Goal: Navigation & Orientation: Find specific page/section

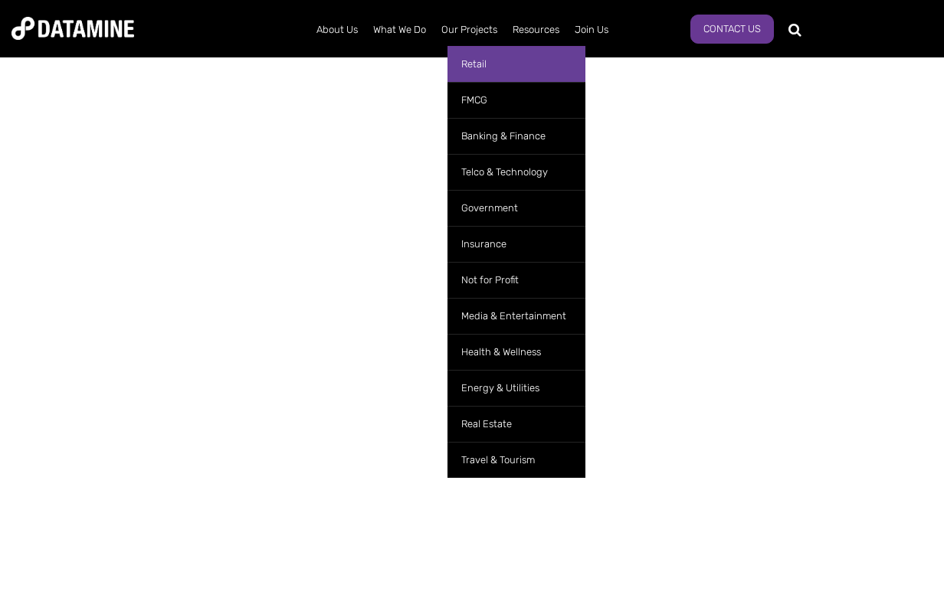
click at [477, 57] on link "Retail" at bounding box center [516, 64] width 138 height 36
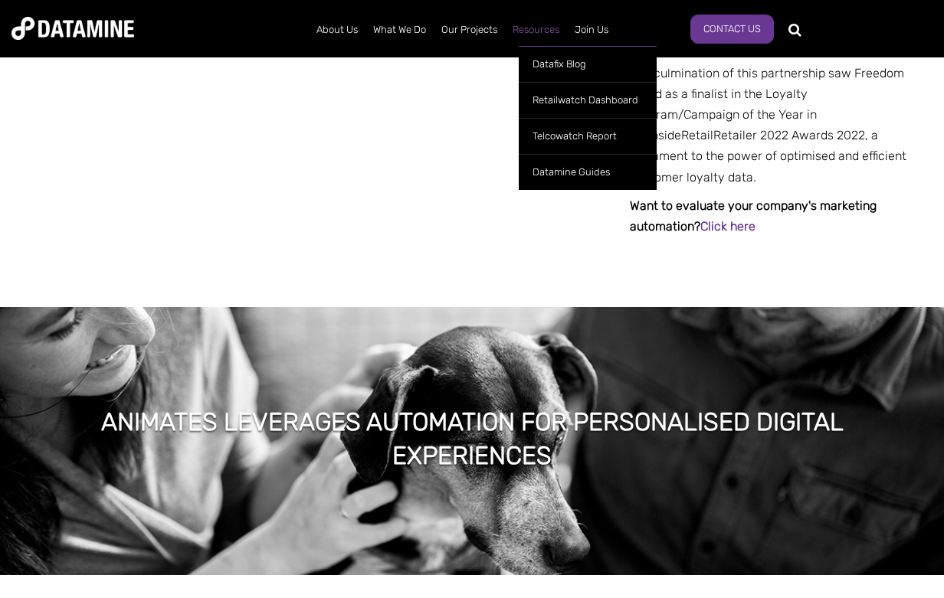
scroll to position [1088, 0]
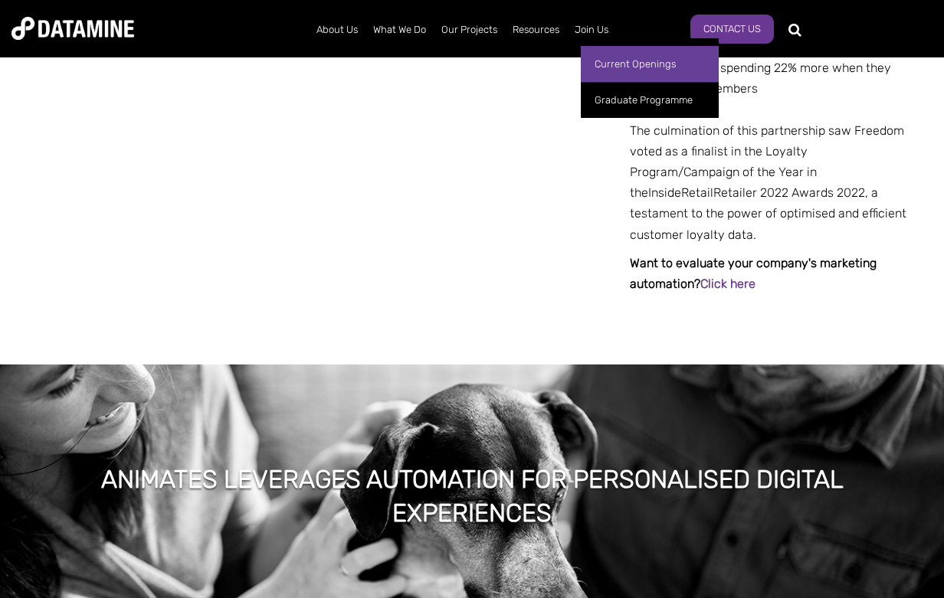
click at [613, 65] on link "Current Openings" at bounding box center [650, 64] width 138 height 36
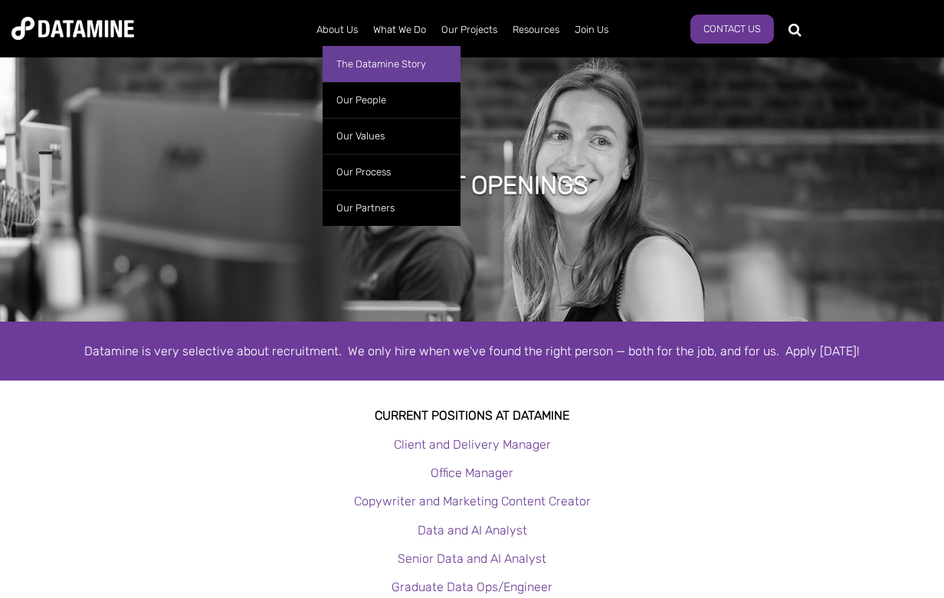
click at [353, 69] on link "The Datamine Story" at bounding box center [392, 64] width 138 height 36
